Goal: Information Seeking & Learning: Learn about a topic

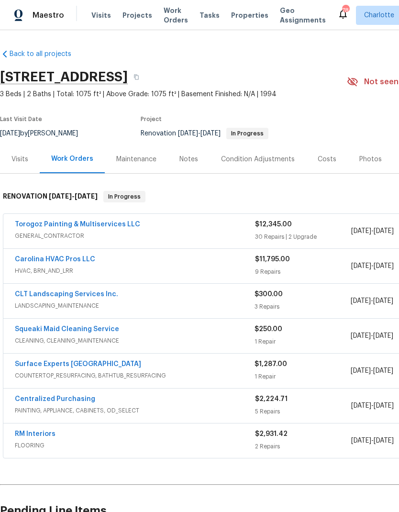
click at [133, 20] on span "Projects" at bounding box center [137, 16] width 30 height 10
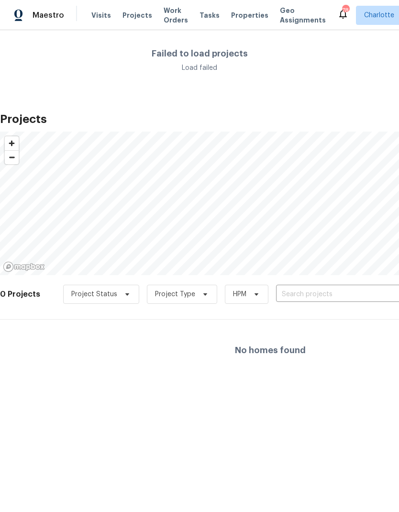
click at [325, 288] on input "text" at bounding box center [331, 294] width 110 height 15
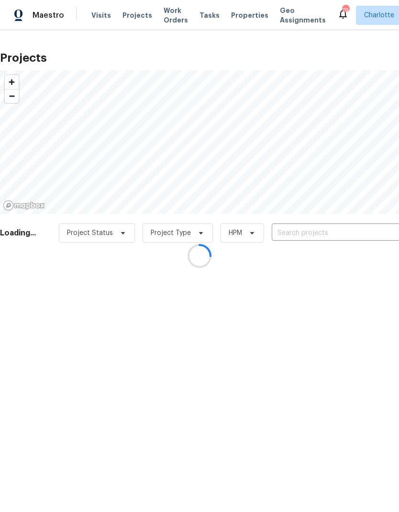
click at [353, 229] on div at bounding box center [199, 256] width 399 height 512
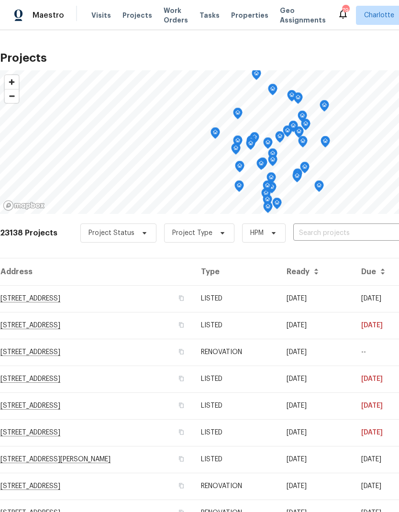
click at [303, 232] on input "text" at bounding box center [348, 233] width 110 height 15
type input "1819 dan"
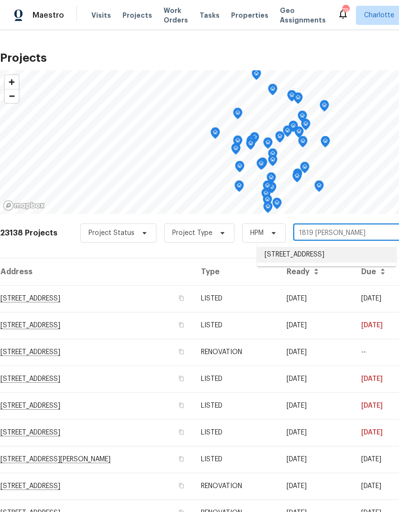
click at [349, 256] on li "1819 Danbury St, Gastonia, NC 28052" at bounding box center [326, 255] width 139 height 16
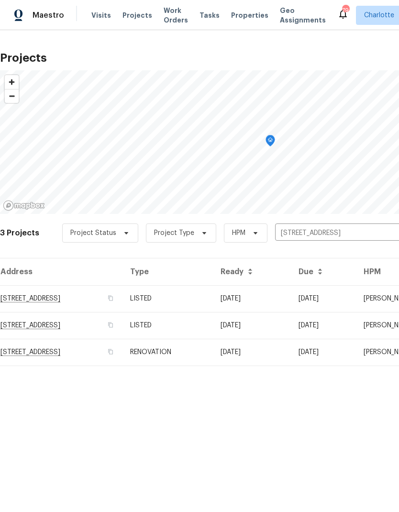
click at [291, 298] on td "08/08/24" at bounding box center [252, 298] width 78 height 27
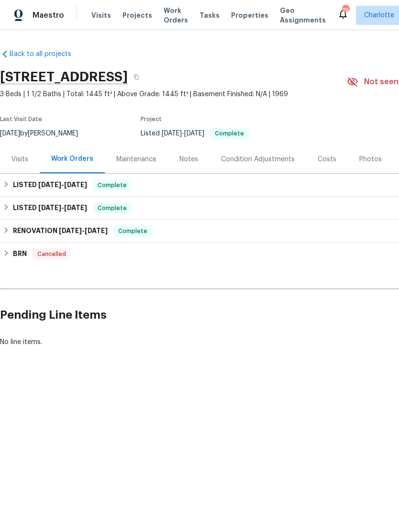
click at [17, 159] on div "Visits" at bounding box center [19, 160] width 17 height 10
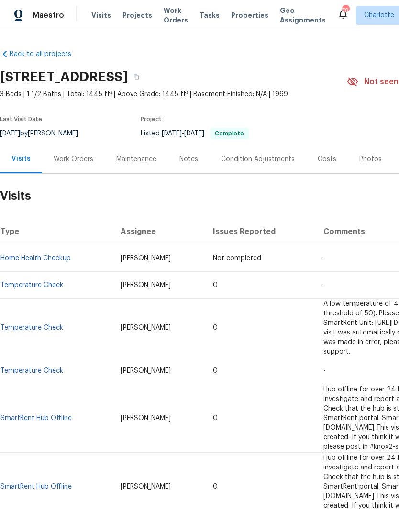
click at [271, 161] on div "Condition Adjustments" at bounding box center [258, 160] width 74 height 10
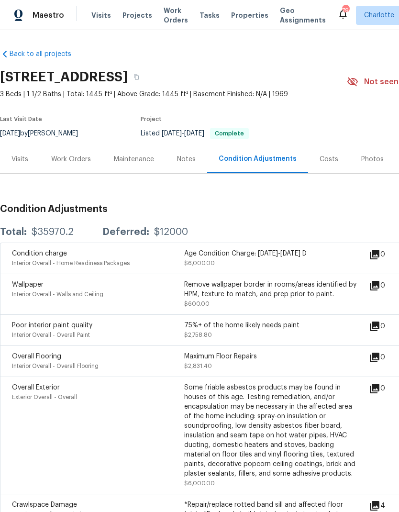
click at [64, 155] on div "Work Orders" at bounding box center [71, 160] width 40 height 10
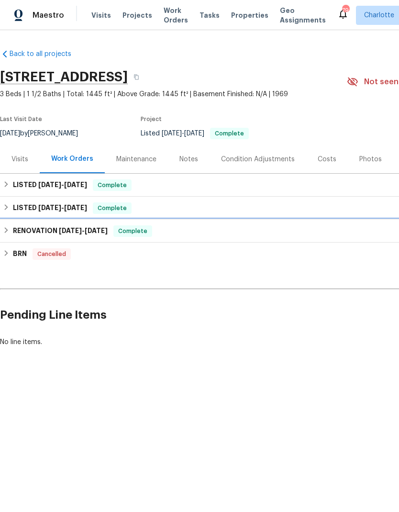
click at [12, 228] on div "RENOVATION 5/30/24 - 7/25/24 Complete" at bounding box center [270, 230] width 535 height 11
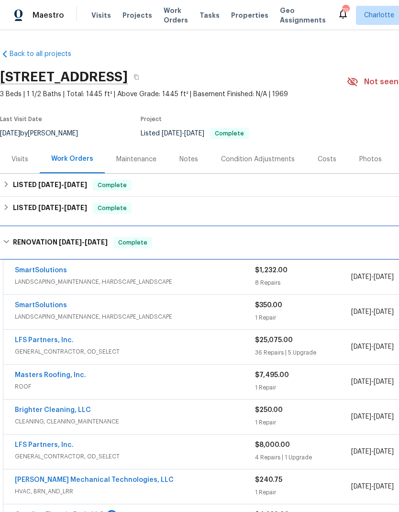
click at [11, 242] on div "RENOVATION 5/30/24 - 7/25/24 Complete" at bounding box center [270, 242] width 535 height 11
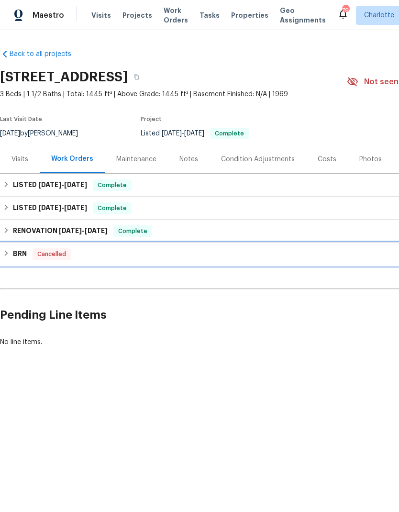
click at [10, 254] on div "BRN Cancelled" at bounding box center [270, 253] width 535 height 11
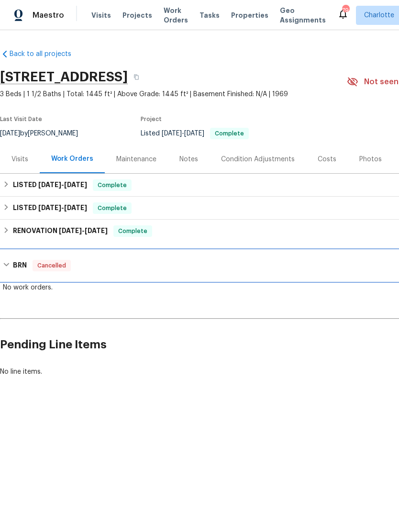
click at [11, 264] on div "BRN Cancelled" at bounding box center [270, 265] width 535 height 11
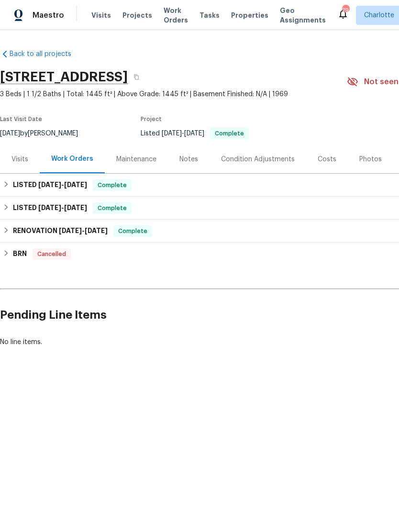
click at [19, 159] on div "Visits" at bounding box center [19, 160] width 17 height 10
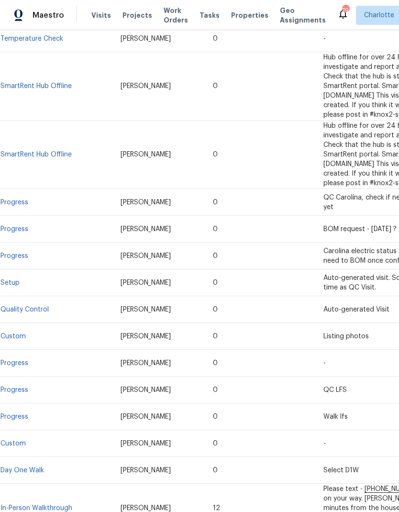
scroll to position [332, 0]
click at [55, 484] on td "In-Person Walkthrough" at bounding box center [56, 508] width 113 height 49
click at [43, 505] on link "In-Person Walkthrough" at bounding box center [36, 508] width 72 height 7
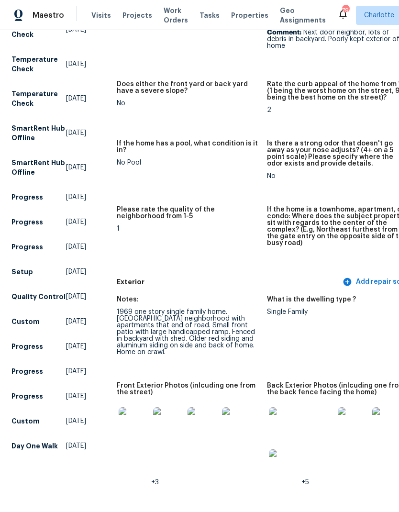
scroll to position [181, 0]
click at [133, 409] on img at bounding box center [134, 422] width 31 height 31
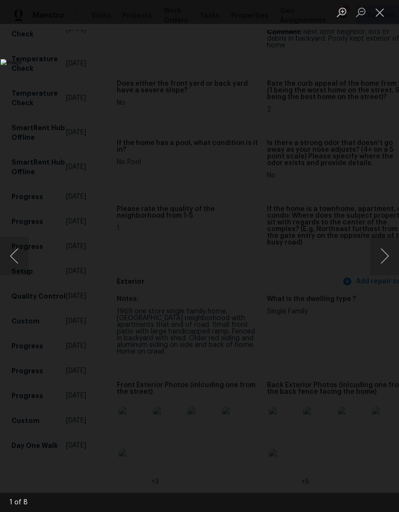
click at [388, 255] on button "Next image" at bounding box center [384, 256] width 29 height 38
click at [384, 261] on button "Next image" at bounding box center [384, 256] width 29 height 38
click at [385, 256] on button "Next image" at bounding box center [384, 256] width 29 height 38
click at [385, 260] on button "Next image" at bounding box center [384, 256] width 29 height 38
click at [385, 257] on button "Next image" at bounding box center [384, 256] width 29 height 38
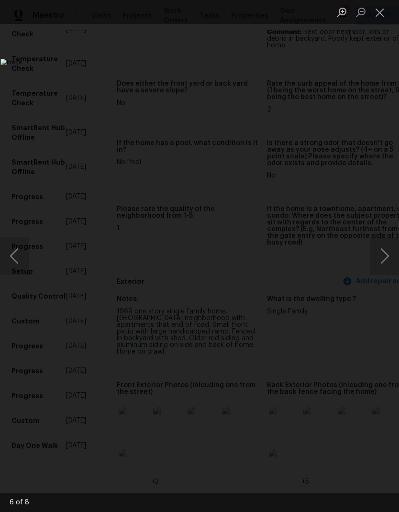
click at [387, 262] on button "Next image" at bounding box center [384, 256] width 29 height 38
click at [388, 263] on button "Next image" at bounding box center [384, 256] width 29 height 38
click at [387, 262] on button "Next image" at bounding box center [384, 256] width 29 height 38
click at [382, 9] on button "Close lightbox" at bounding box center [379, 12] width 19 height 17
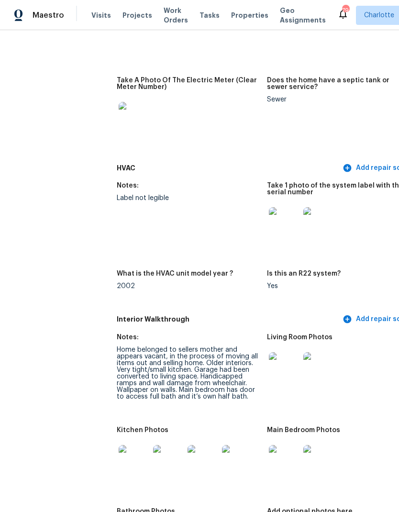
scroll to position [993, 0]
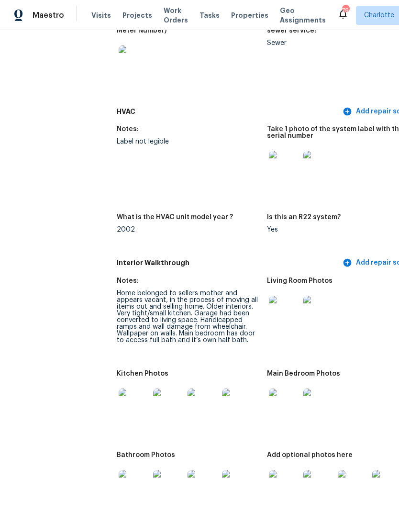
click at [279, 296] on img at bounding box center [284, 311] width 31 height 31
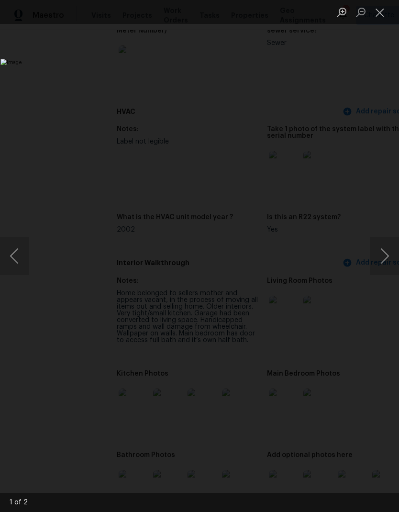
click at [389, 265] on button "Next image" at bounding box center [384, 256] width 29 height 38
click at [389, 267] on button "Next image" at bounding box center [384, 256] width 29 height 38
click at [389, 266] on button "Next image" at bounding box center [384, 256] width 29 height 38
click at [380, 13] on button "Close lightbox" at bounding box center [379, 12] width 19 height 17
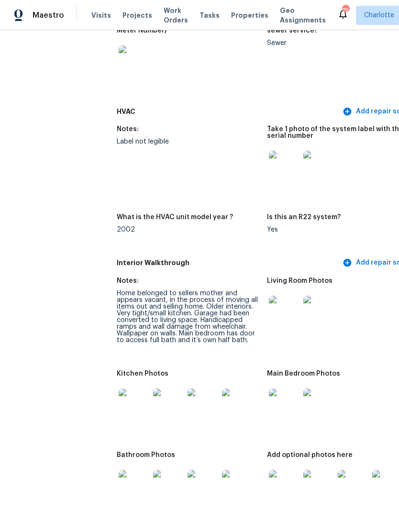
click at [125, 389] on img at bounding box center [134, 404] width 31 height 31
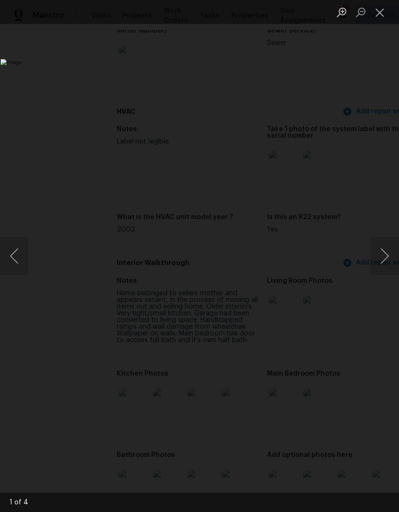
click at [387, 263] on button "Next image" at bounding box center [384, 256] width 29 height 38
click at [378, 19] on button "Close lightbox" at bounding box center [379, 12] width 19 height 17
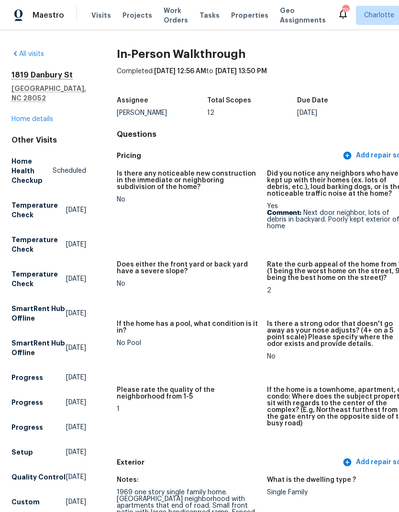
scroll to position [0, 0]
click at [129, 18] on span "Projects" at bounding box center [137, 16] width 30 height 10
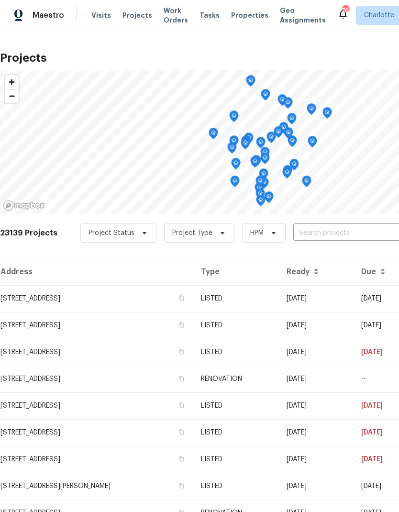
click at [352, 235] on input "text" at bounding box center [348, 233] width 110 height 15
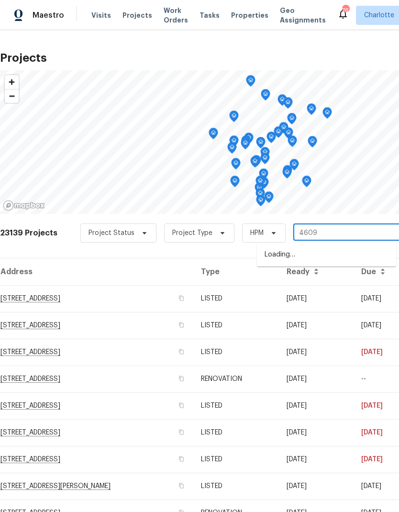
type input "4609"
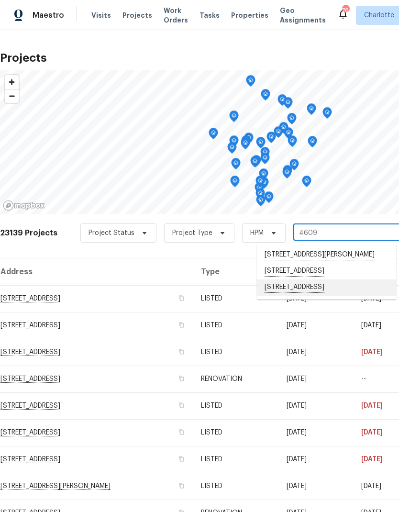
click at [337, 296] on li "4609 Cottonwood Ln, Gastonia, NC 28052" at bounding box center [326, 287] width 139 height 16
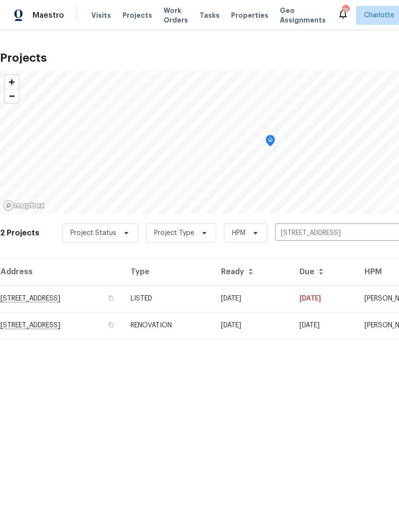
click at [37, 295] on td "4609 Cottonwood Ln, Gastonia, NC 28052" at bounding box center [61, 298] width 123 height 27
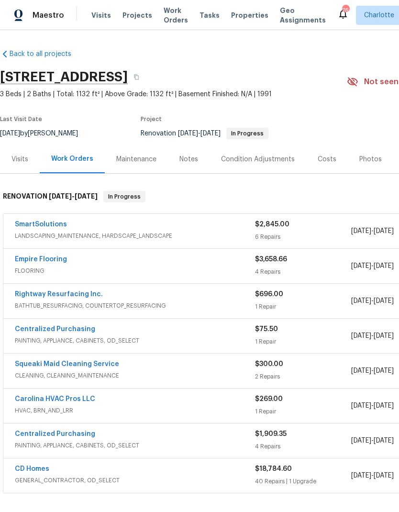
click at [35, 398] on link "Carolina HVAC Pros LLC" at bounding box center [55, 399] width 80 height 7
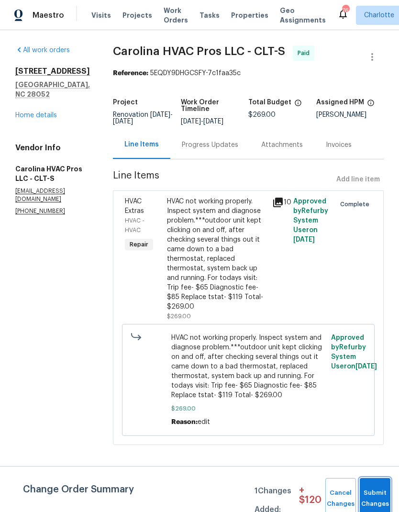
click at [371, 491] on button "Submit Changes" at bounding box center [375, 498] width 31 height 41
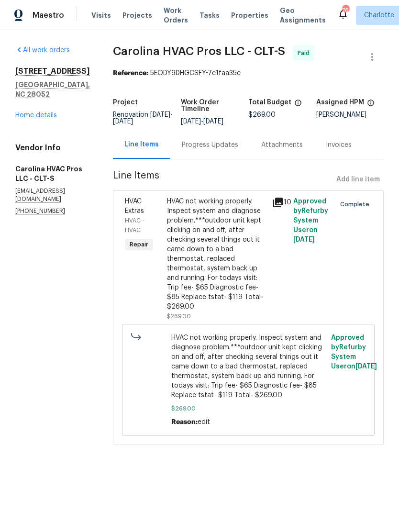
click at [227, 147] on div "Progress Updates" at bounding box center [210, 145] width 56 height 10
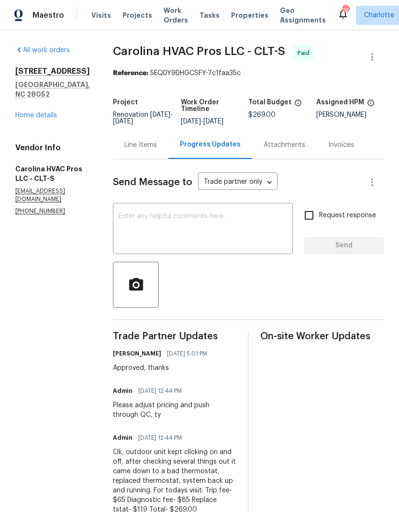
click at [137, 150] on div "Line Items" at bounding box center [140, 145] width 33 height 10
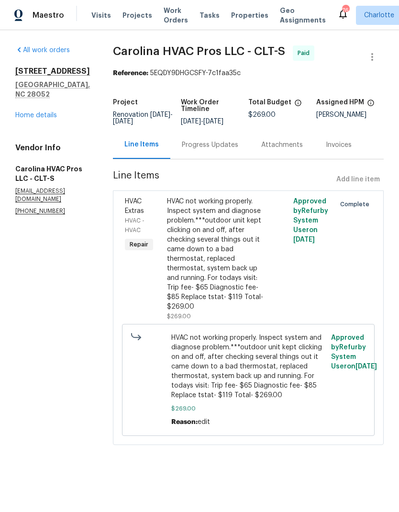
click at [33, 112] on link "Home details" at bounding box center [36, 115] width 42 height 7
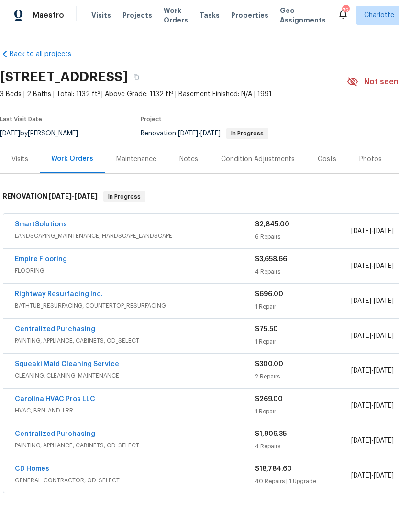
click at [136, 19] on span "Projects" at bounding box center [137, 16] width 30 height 10
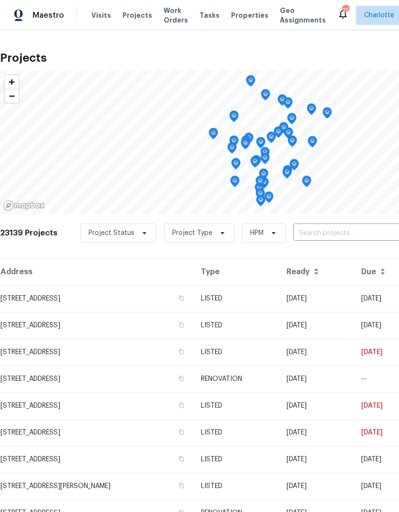
click at [361, 236] on input "text" at bounding box center [348, 233] width 110 height 15
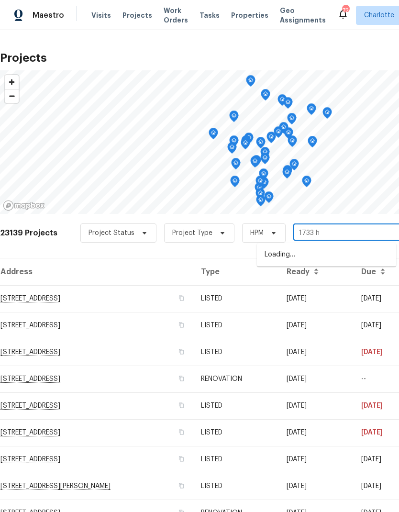
type input "1733 ho"
click at [345, 256] on li "1733 Hollybrook Ave, Gastonia, NC 28054" at bounding box center [326, 255] width 139 height 16
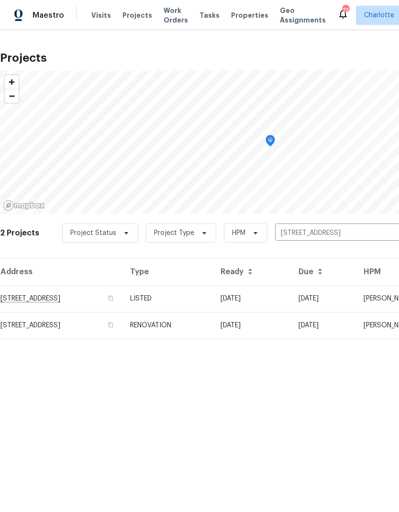
click at [22, 298] on td "1733 Hollybrook Ave, Gastonia, NC 28054" at bounding box center [61, 298] width 122 height 27
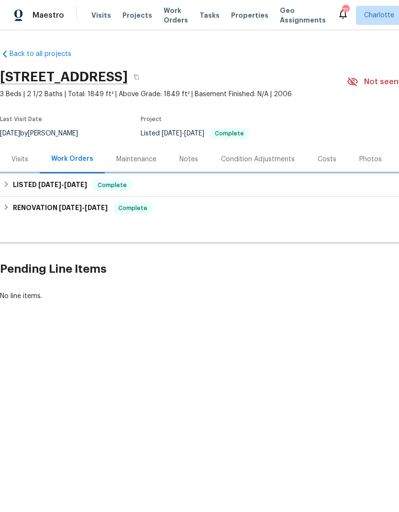
click at [9, 187] on icon at bounding box center [6, 184] width 7 height 7
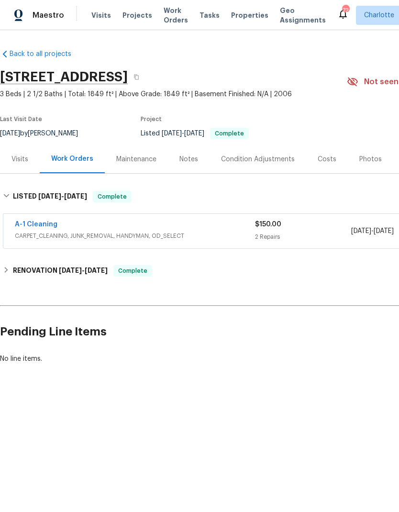
click at [27, 222] on link "A-1 Cleaning" at bounding box center [36, 224] width 43 height 7
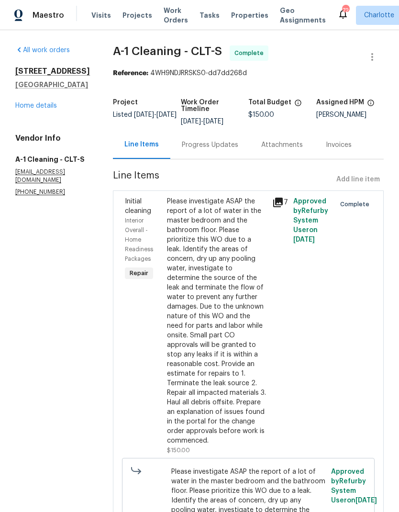
click at [279, 202] on icon at bounding box center [278, 203] width 10 height 10
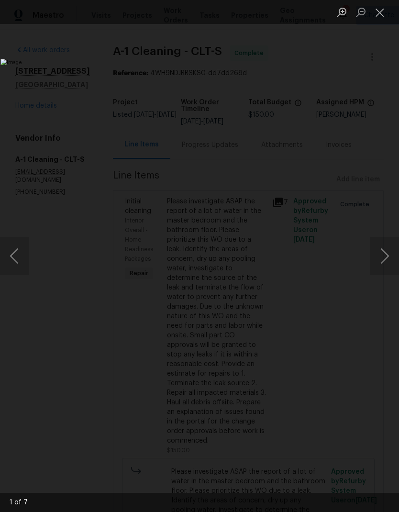
click at [389, 256] on button "Next image" at bounding box center [384, 256] width 29 height 38
click at [388, 258] on button "Next image" at bounding box center [384, 256] width 29 height 38
click at [387, 259] on button "Next image" at bounding box center [384, 256] width 29 height 38
click at [386, 260] on button "Next image" at bounding box center [384, 256] width 29 height 38
click at [386, 262] on button "Next image" at bounding box center [384, 256] width 29 height 38
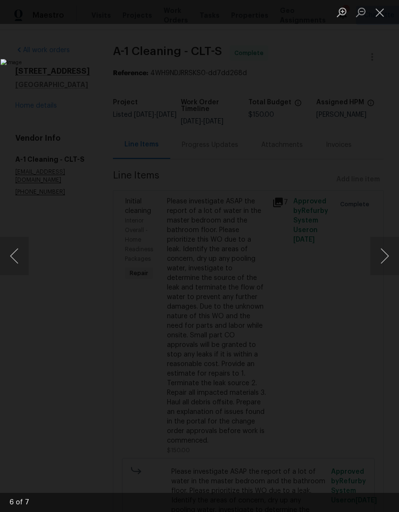
click at [387, 261] on button "Next image" at bounding box center [384, 256] width 29 height 38
click at [374, 20] on button "Close lightbox" at bounding box center [379, 12] width 19 height 17
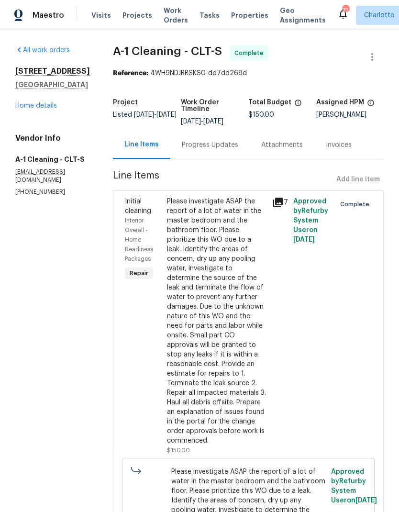
click at [208, 152] on div "Progress Updates" at bounding box center [209, 145] width 79 height 28
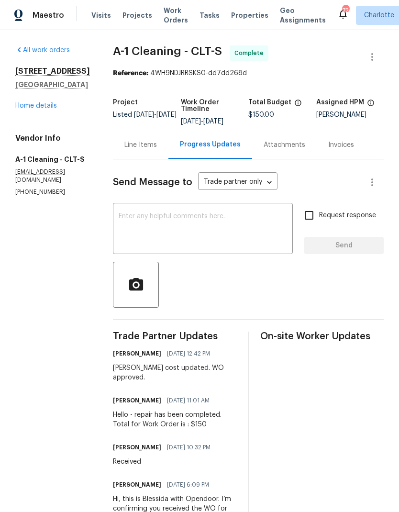
click at [23, 109] on link "Home details" at bounding box center [36, 105] width 42 height 7
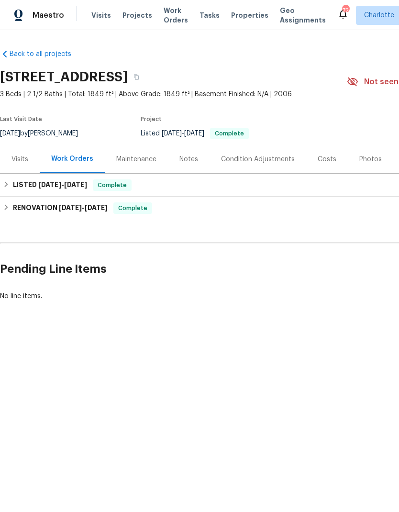
click at [136, 15] on span "Projects" at bounding box center [137, 16] width 30 height 10
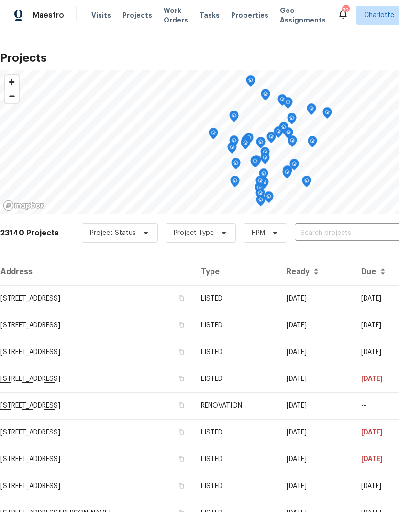
click at [107, 18] on span "Visits" at bounding box center [101, 16] width 20 height 10
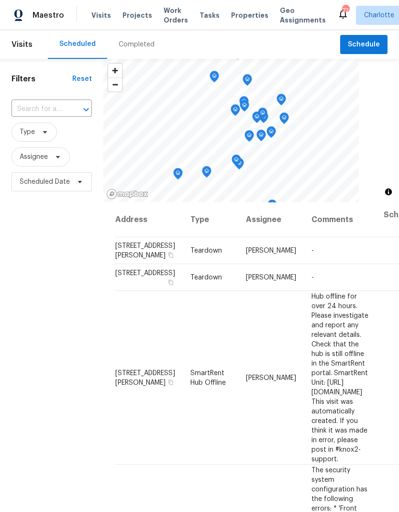
click at [139, 45] on div "Completed" at bounding box center [137, 45] width 36 height 10
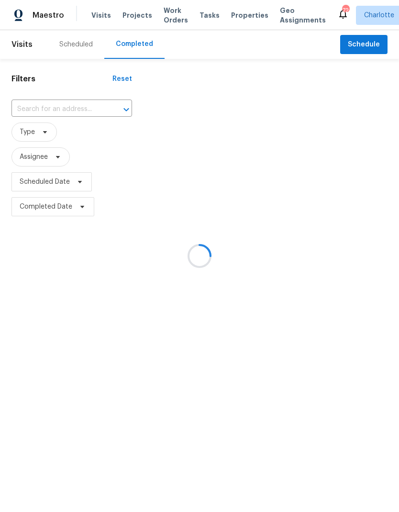
click at [101, 110] on div at bounding box center [199, 256] width 399 height 512
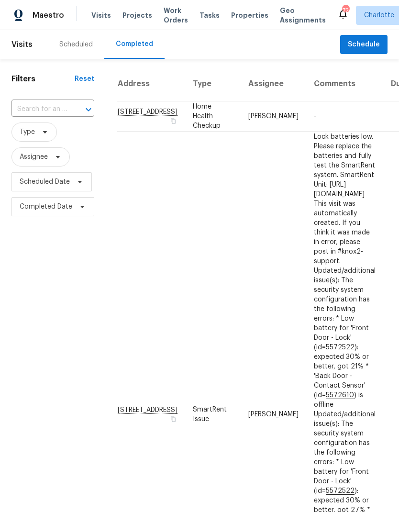
click at [64, 113] on input "text" at bounding box center [39, 109] width 56 height 15
type input "137 birch"
click at [28, 139] on li "137 Birchwood Dr, Charlotte, NC 28214" at bounding box center [51, 131] width 81 height 16
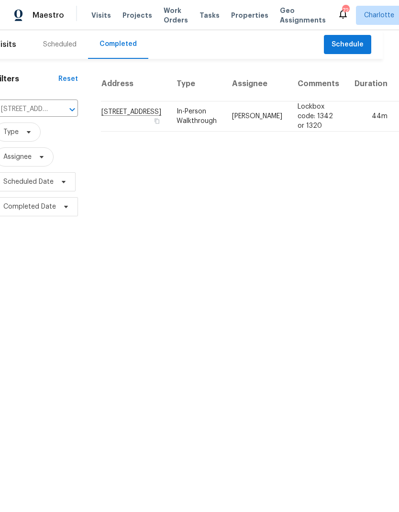
scroll to position [0, 16]
click at [175, 132] on td "In-Person Walkthrough" at bounding box center [197, 116] width 56 height 30
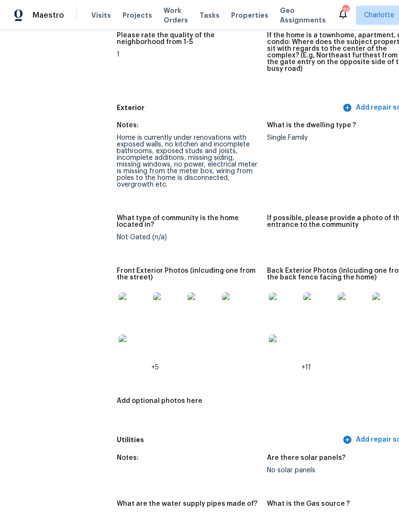
scroll to position [348, 0]
click at [153, 292] on img at bounding box center [168, 307] width 31 height 31
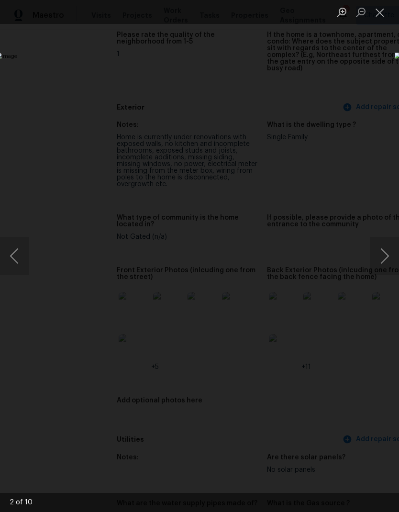
click at [385, 259] on button "Next image" at bounding box center [384, 256] width 29 height 38
click at [386, 260] on button "Next image" at bounding box center [384, 256] width 29 height 38
click at [388, 263] on button "Next image" at bounding box center [384, 256] width 29 height 38
click at [386, 265] on button "Next image" at bounding box center [384, 256] width 29 height 38
click at [388, 264] on button "Next image" at bounding box center [384, 256] width 29 height 38
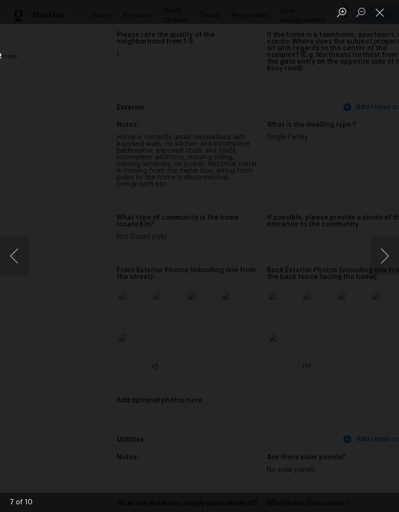
click at [387, 265] on button "Next image" at bounding box center [384, 256] width 29 height 38
click at [388, 264] on button "Next image" at bounding box center [384, 256] width 29 height 38
click at [387, 265] on button "Next image" at bounding box center [384, 256] width 29 height 38
click at [387, 263] on button "Next image" at bounding box center [384, 256] width 29 height 38
click at [387, 264] on button "Next image" at bounding box center [384, 256] width 29 height 38
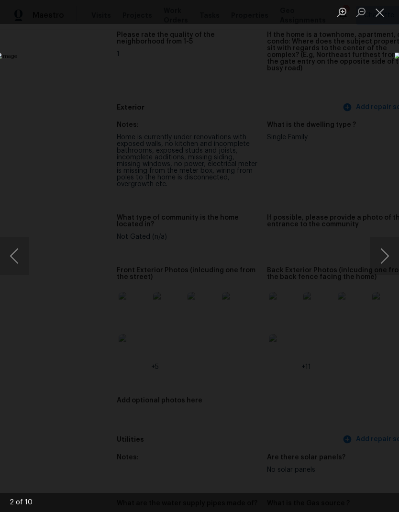
click at [387, 264] on button "Next image" at bounding box center [384, 256] width 29 height 38
click at [388, 264] on button "Next image" at bounding box center [384, 256] width 29 height 38
click at [382, 11] on button "Close lightbox" at bounding box center [379, 12] width 19 height 17
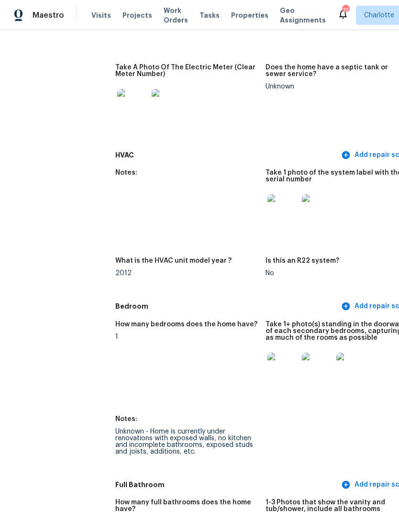
scroll to position [962, 1]
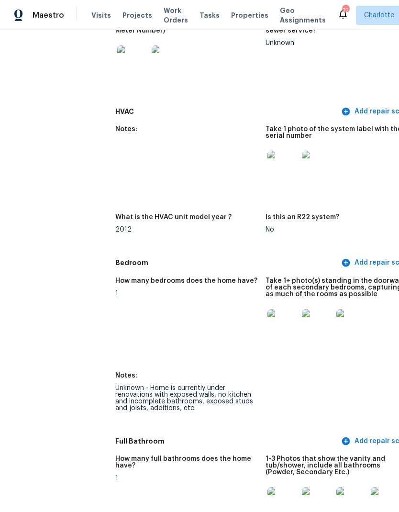
click at [267, 309] on img at bounding box center [282, 324] width 31 height 31
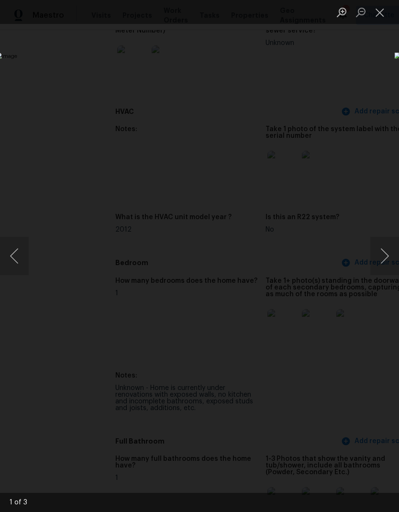
click at [390, 259] on button "Next image" at bounding box center [384, 256] width 29 height 38
click at [387, 263] on button "Next image" at bounding box center [384, 256] width 29 height 38
click at [388, 263] on button "Next image" at bounding box center [384, 256] width 29 height 38
click at [387, 81] on div "Lightbox" at bounding box center [199, 256] width 399 height 512
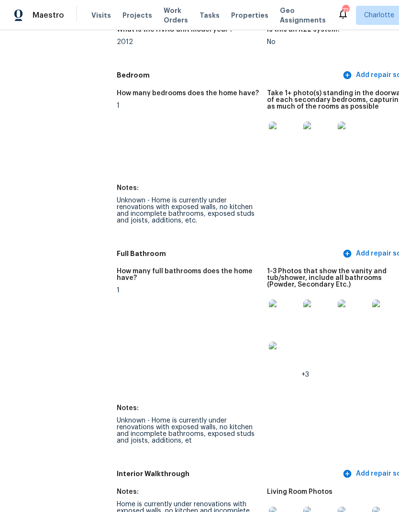
scroll to position [1149, 0]
click at [269, 300] on img at bounding box center [284, 315] width 31 height 31
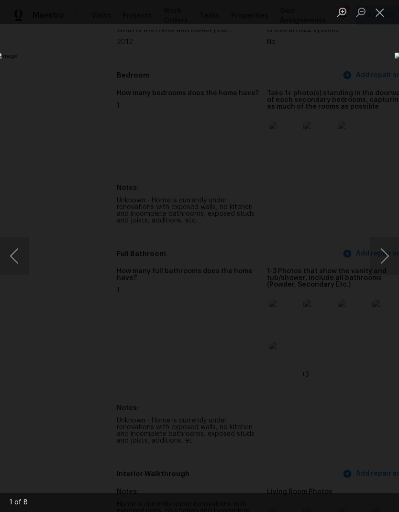
click at [391, 260] on button "Next image" at bounding box center [384, 256] width 29 height 38
click at [387, 260] on button "Next image" at bounding box center [384, 256] width 29 height 38
click at [387, 262] on button "Next image" at bounding box center [384, 256] width 29 height 38
click at [387, 265] on button "Next image" at bounding box center [384, 256] width 29 height 38
click at [374, 106] on div "Lightbox" at bounding box center [199, 256] width 399 height 512
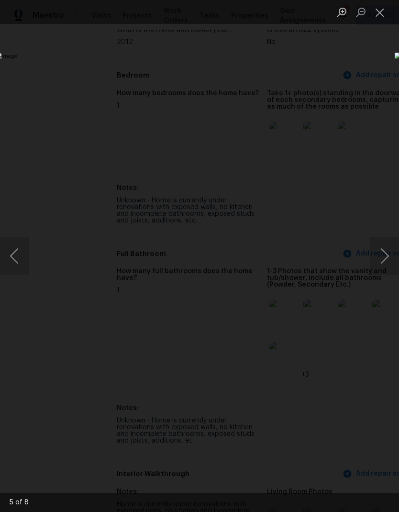
click at [379, 100] on div "Lightbox" at bounding box center [199, 256] width 399 height 512
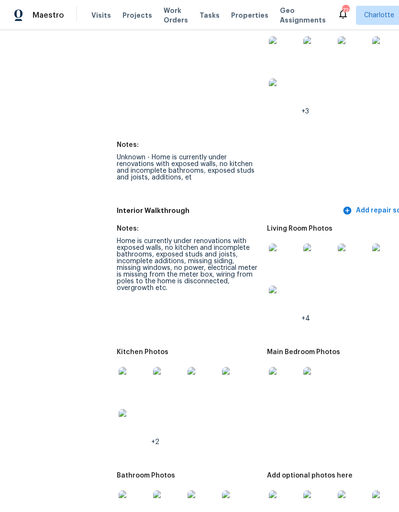
scroll to position [1414, 0]
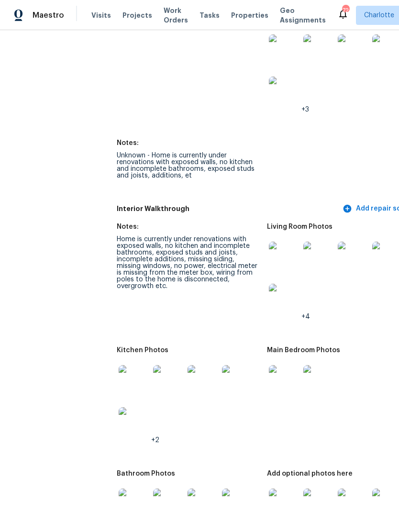
click at [269, 242] on img at bounding box center [284, 257] width 31 height 31
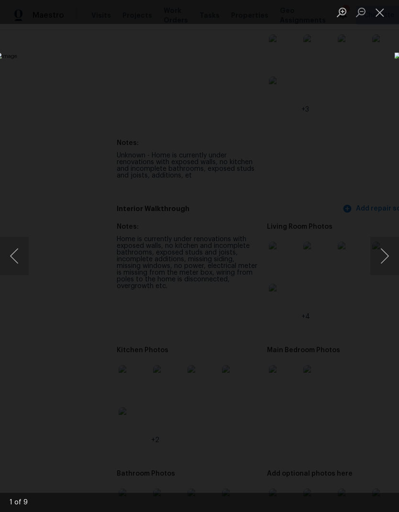
click at [388, 258] on button "Next image" at bounding box center [384, 256] width 29 height 38
click at [388, 261] on button "Next image" at bounding box center [384, 256] width 29 height 38
click at [386, 260] on button "Next image" at bounding box center [384, 256] width 29 height 38
click at [385, 261] on button "Next image" at bounding box center [384, 256] width 29 height 38
click at [386, 263] on button "Next image" at bounding box center [384, 256] width 29 height 38
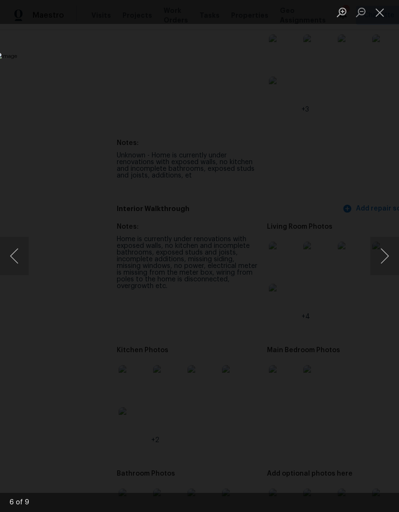
click at [382, 17] on button "Close lightbox" at bounding box center [379, 12] width 19 height 17
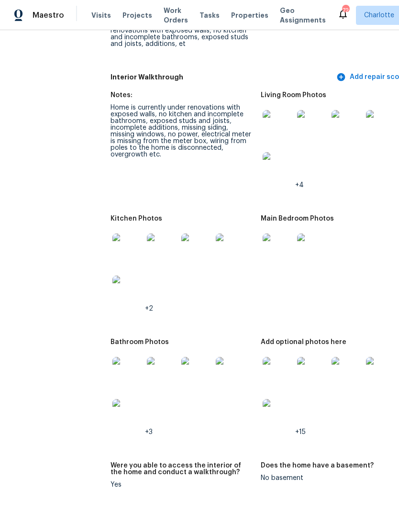
scroll to position [1591, 8]
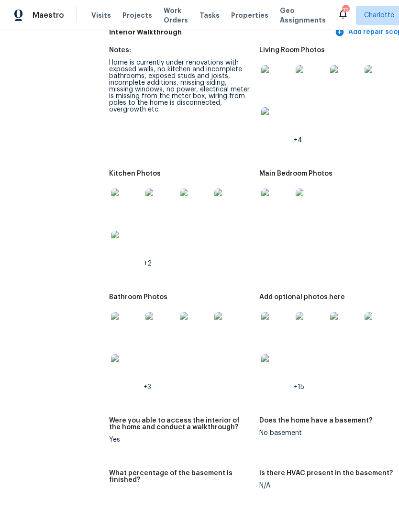
click at [111, 189] on img at bounding box center [126, 204] width 31 height 31
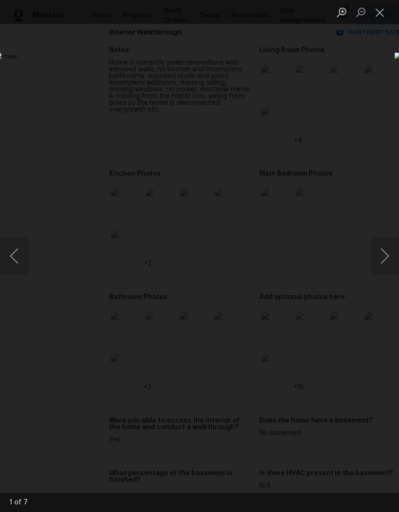
click at [387, 258] on button "Next image" at bounding box center [384, 256] width 29 height 38
click at [385, 258] on button "Next image" at bounding box center [384, 256] width 29 height 38
click at [386, 261] on button "Next image" at bounding box center [384, 256] width 29 height 38
click at [388, 264] on button "Next image" at bounding box center [384, 256] width 29 height 38
click at [385, 14] on button "Close lightbox" at bounding box center [379, 12] width 19 height 17
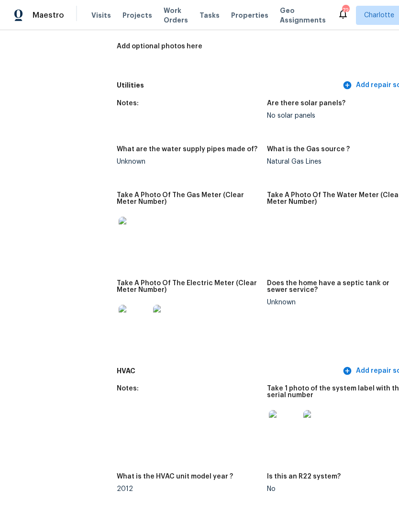
scroll to position [690, 0]
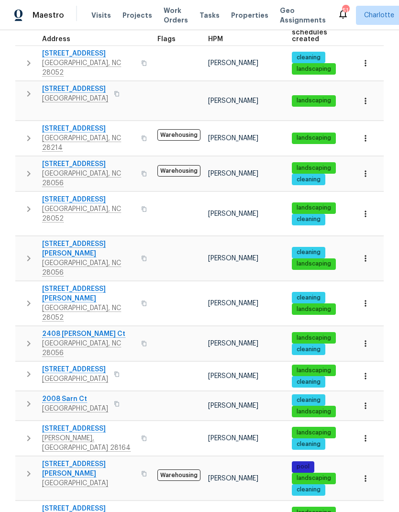
scroll to position [164, 0]
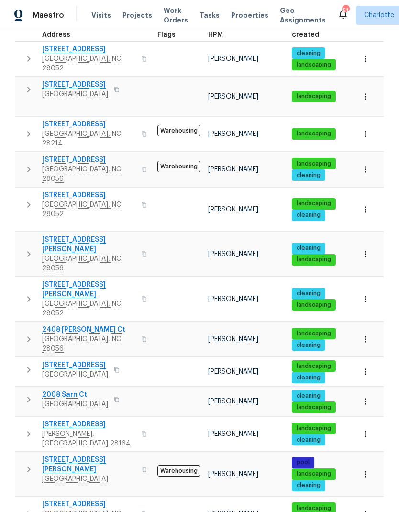
click at [27, 394] on icon "button" at bounding box center [28, 399] width 11 height 11
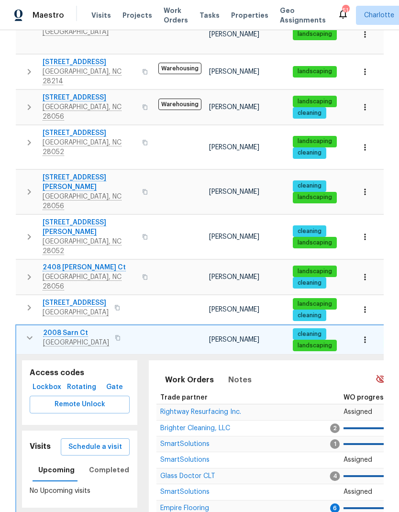
scroll to position [230, 0]
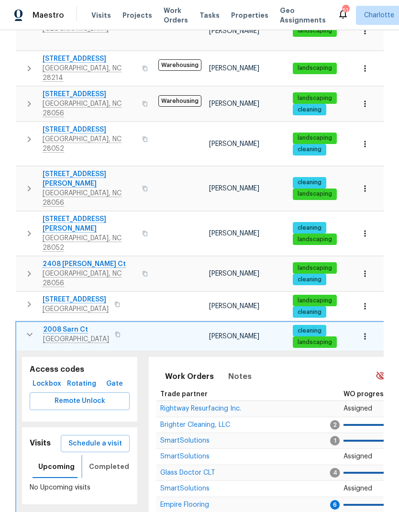
click at [97, 461] on span "Completed" at bounding box center [109, 467] width 40 height 12
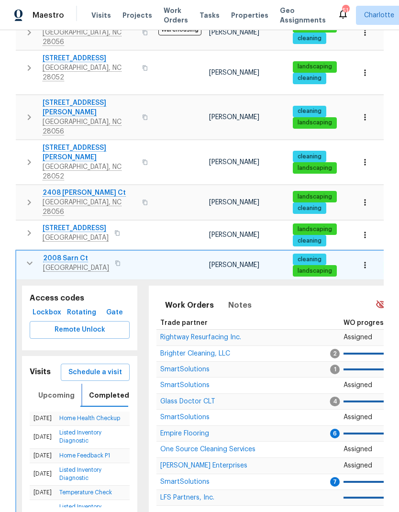
scroll to position [302, 0]
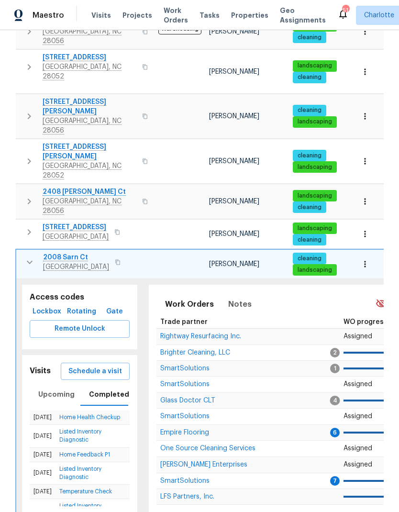
click at [31, 261] on icon "button" at bounding box center [30, 262] width 6 height 3
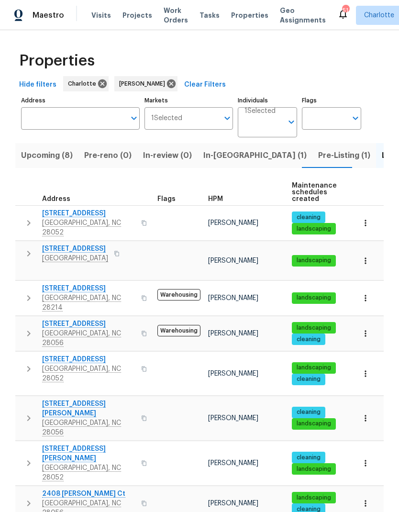
scroll to position [0, 0]
click at [318, 158] on span "Pre-Listing (1)" at bounding box center [344, 155] width 52 height 13
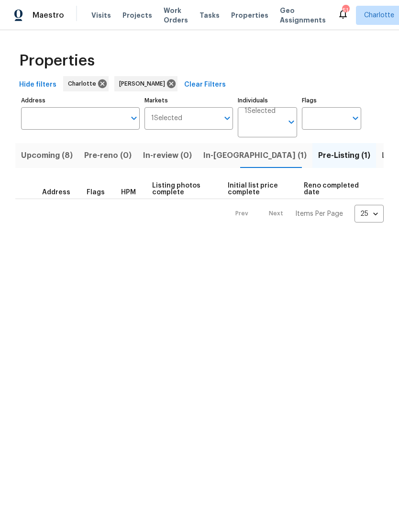
click at [214, 156] on span "In-[GEOGRAPHIC_DATA] (1)" at bounding box center [254, 155] width 103 height 13
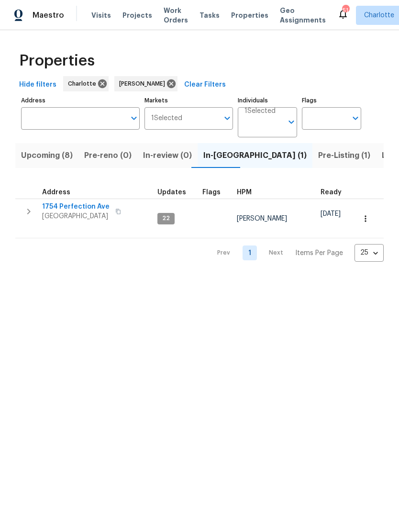
click at [318, 156] on span "Pre-Listing (1)" at bounding box center [344, 155] width 52 height 13
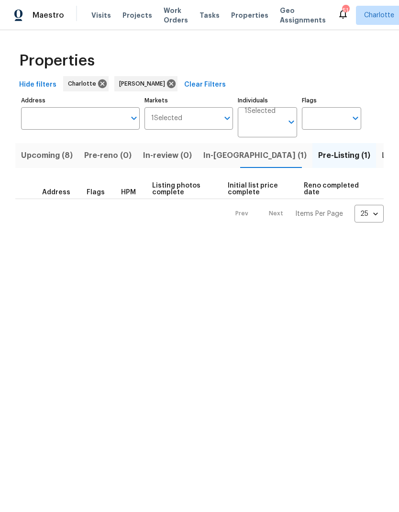
click at [382, 157] on span "Listed (22)" at bounding box center [402, 155] width 41 height 13
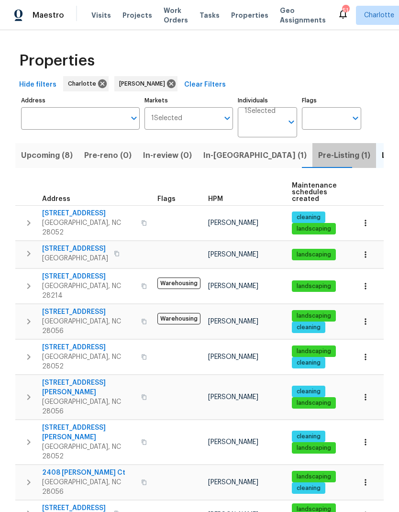
click at [318, 154] on span "Pre-Listing (1)" at bounding box center [344, 155] width 52 height 13
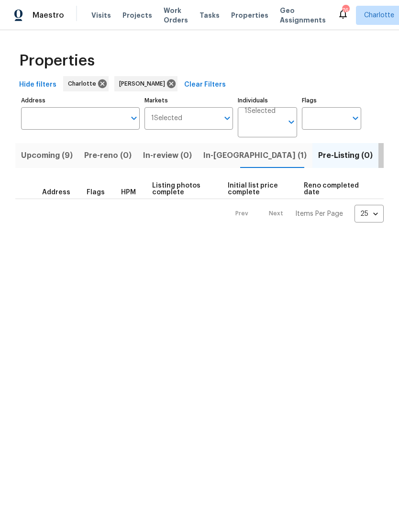
click at [384, 158] on span "Listed (23)" at bounding box center [404, 155] width 41 height 13
